Goal: Book appointment/travel/reservation

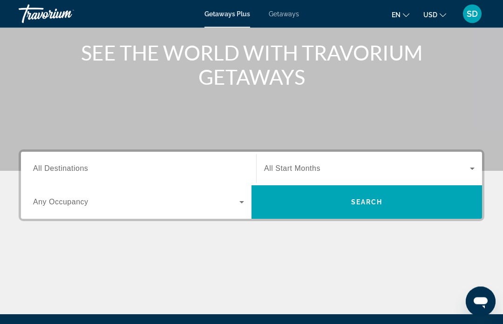
scroll to position [109, 0]
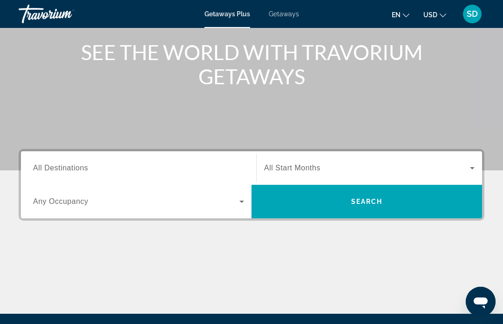
click at [403, 13] on icon "Change language" at bounding box center [406, 15] width 7 height 7
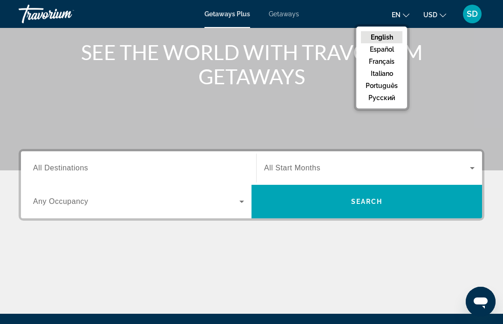
click at [380, 98] on button "русский" at bounding box center [381, 98] width 41 height 12
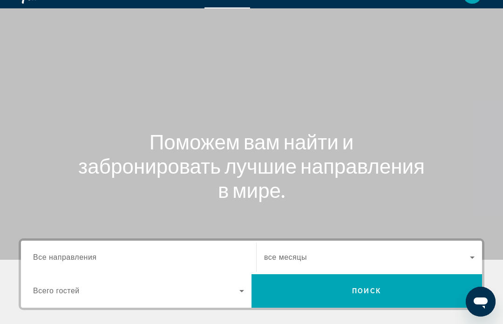
scroll to position [0, 0]
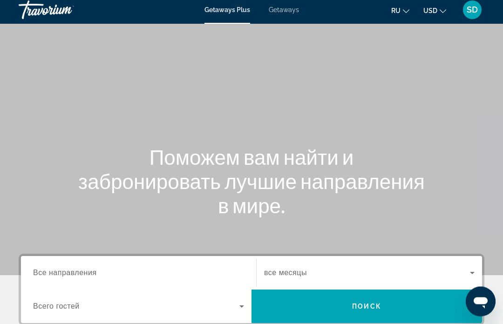
click at [76, 272] on span "Все направления" at bounding box center [65, 273] width 64 height 8
click at [76, 272] on input "Destination Все направления" at bounding box center [138, 273] width 211 height 11
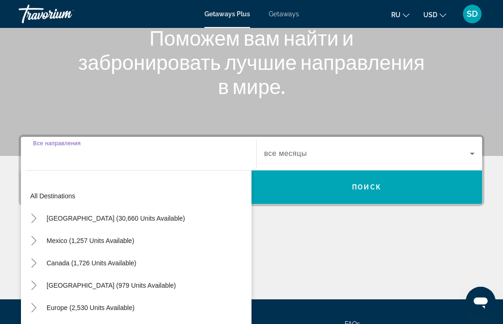
scroll to position [181, 0]
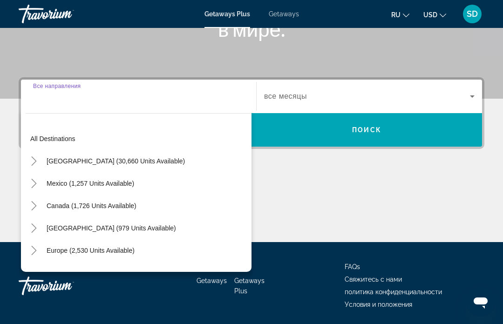
click at [64, 185] on span "Mexico (1,257 units available)" at bounding box center [91, 183] width 88 height 7
type input "**********"
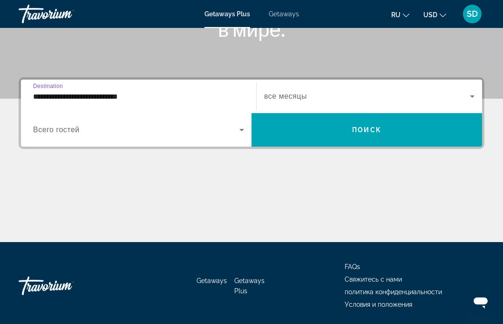
click at [472, 102] on icon "Search widget" at bounding box center [472, 96] width 11 height 11
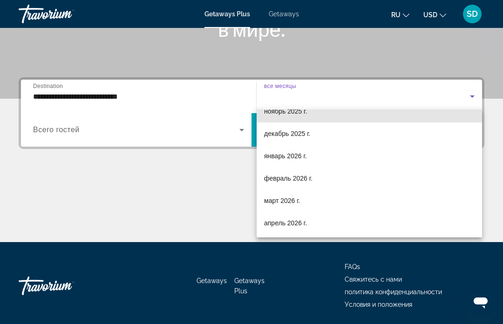
scroll to position [84, 0]
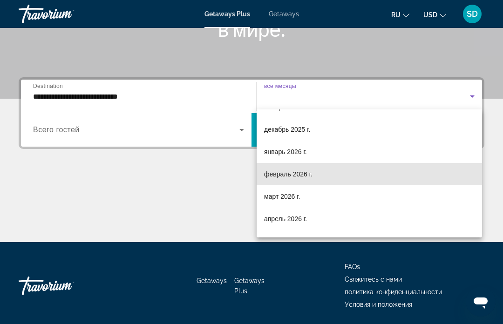
click at [289, 176] on span "февраль 2026 г." at bounding box center [288, 174] width 48 height 11
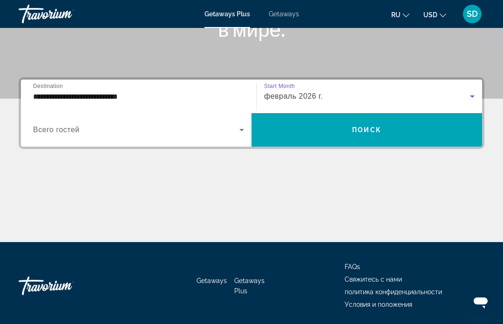
click at [243, 135] on icon "Search widget" at bounding box center [241, 129] width 11 height 11
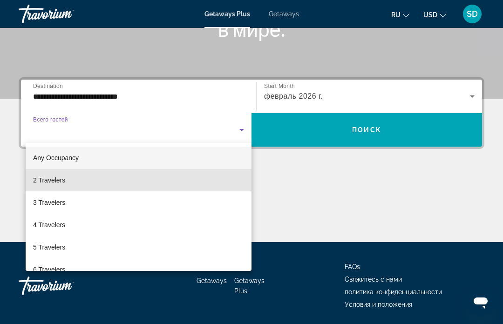
click at [59, 182] on span "2 Travelers" at bounding box center [49, 180] width 32 height 11
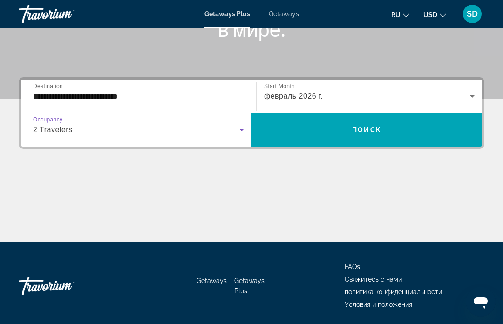
click at [373, 129] on span "Поиск" at bounding box center [366, 129] width 29 height 7
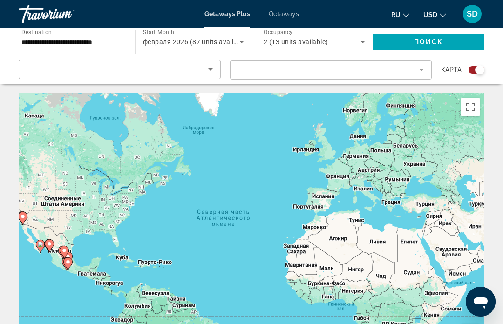
click at [215, 72] on icon "Sort by" at bounding box center [210, 69] width 11 height 11
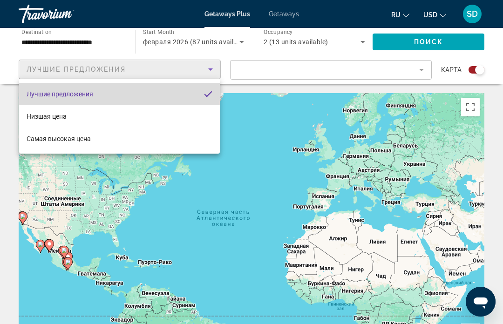
click at [217, 92] on mat-option "Лучшие предложения" at bounding box center [119, 94] width 201 height 22
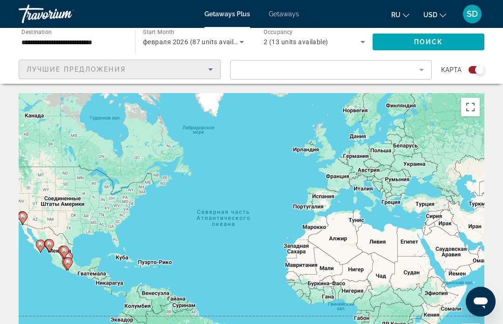
click at [424, 69] on mat-form-field "Filter" at bounding box center [331, 70] width 202 height 20
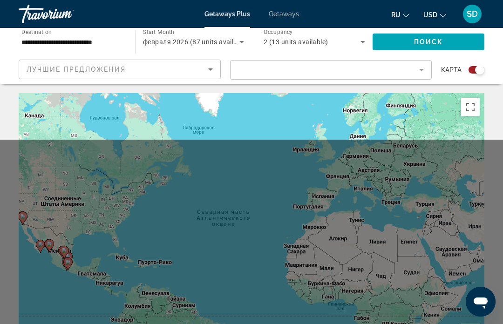
click at [425, 73] on mat-form-field "Filter" at bounding box center [331, 70] width 202 height 20
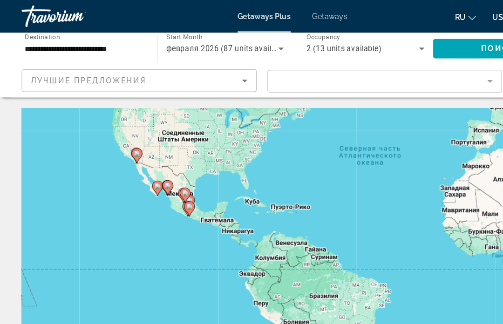
click at [409, 38] on span "Search widget" at bounding box center [429, 42] width 112 height 22
